Goal: Task Accomplishment & Management: Complete application form

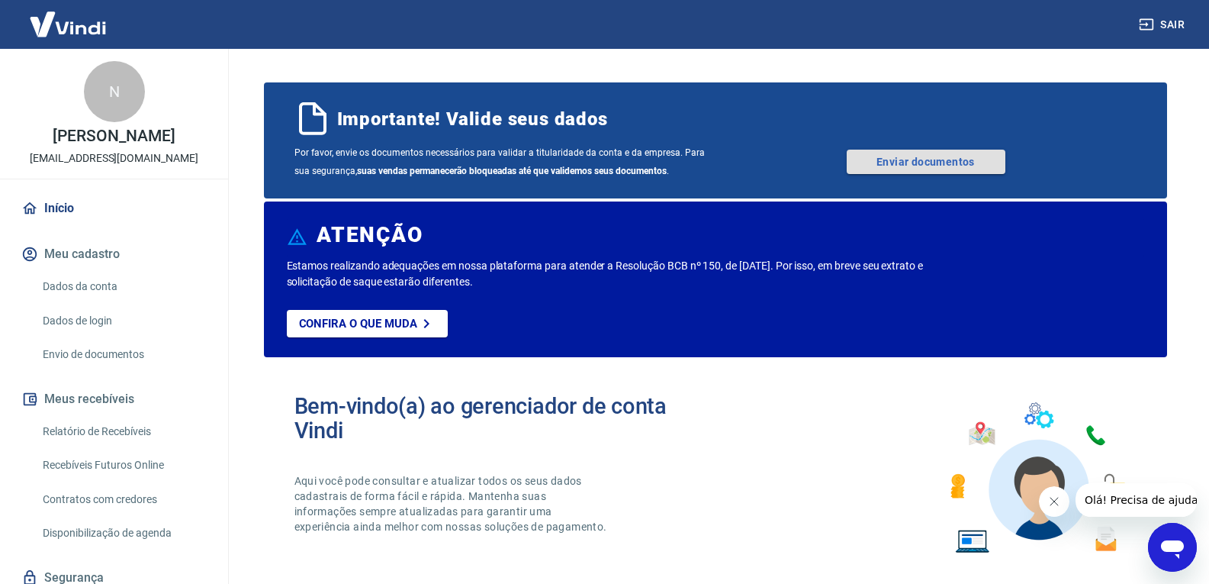
click at [913, 169] on link "Enviar documentos" at bounding box center [926, 162] width 159 height 24
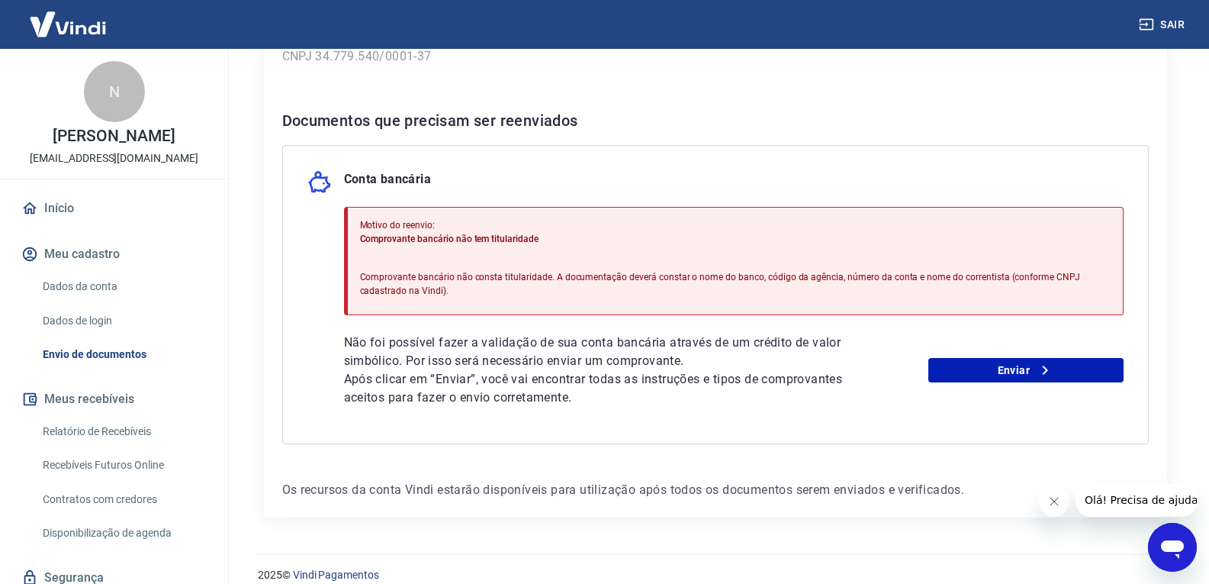
scroll to position [279, 0]
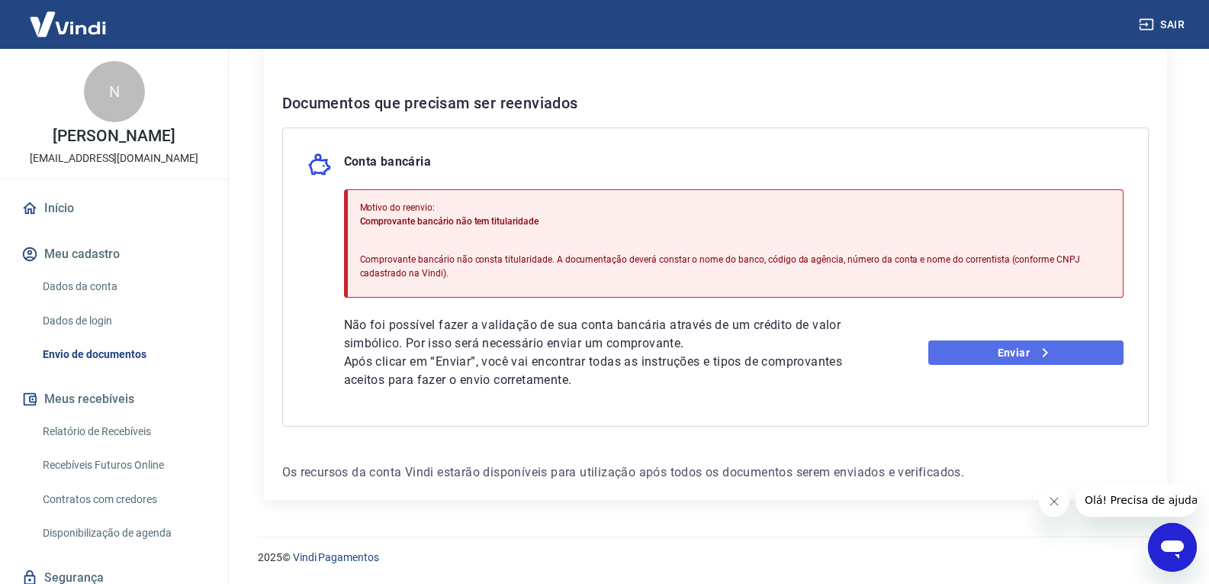
click at [980, 340] on link "Enviar" at bounding box center [1026, 352] width 195 height 24
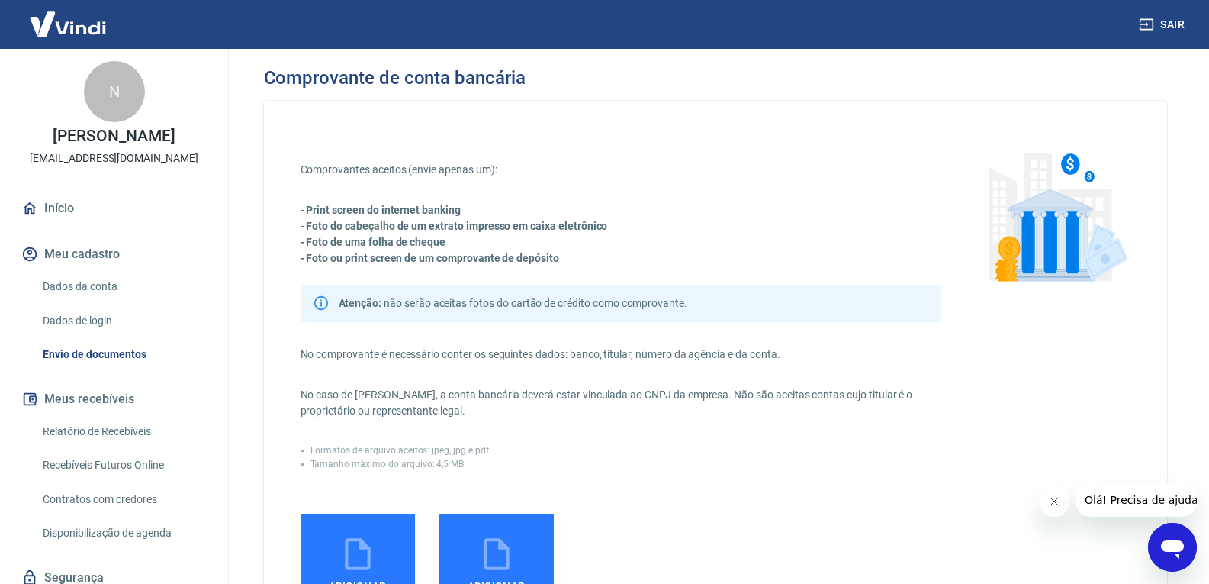
click at [359, 206] on strong "- Print screen do internet banking" at bounding box center [381, 210] width 160 height 12
